Goal: Check status: Check status

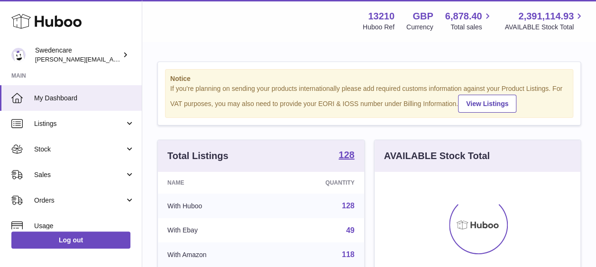
scroll to position [148, 206]
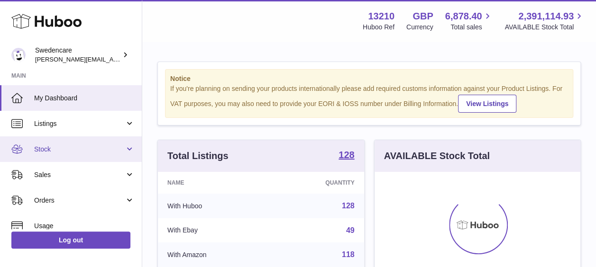
click at [43, 146] on span "Stock" at bounding box center [79, 149] width 91 height 9
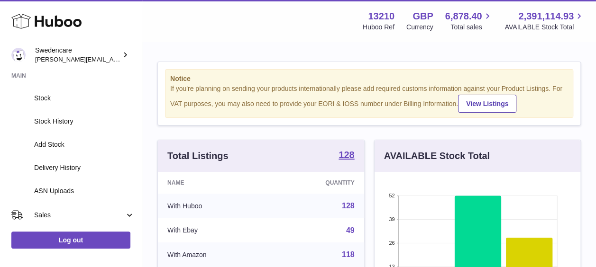
scroll to position [93, 0]
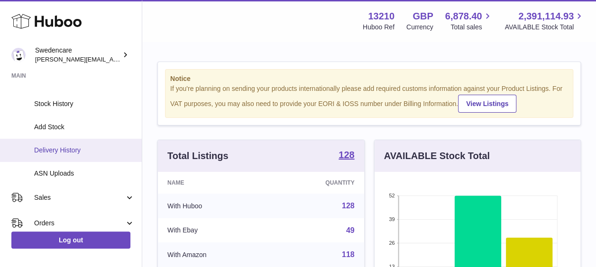
click at [50, 151] on span "Delivery History" at bounding box center [84, 150] width 100 height 9
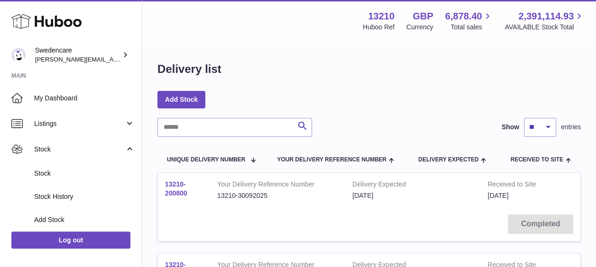
click at [172, 192] on link "13210-200800" at bounding box center [176, 189] width 22 height 17
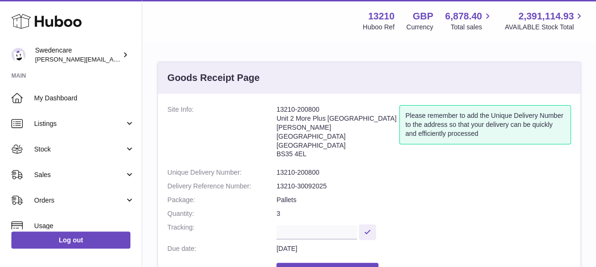
drag, startPoint x: 305, startPoint y: 143, endPoint x: 276, endPoint y: 142, distance: 29.4
click at [276, 142] on address "13210-200800 Unit 2 More Plus Central Park Hudson Ave Severn Beach BS35 4EL" at bounding box center [337, 134] width 123 height 58
copy address "BS35 4EL"
